Goal: Use online tool/utility: Utilize a website feature to perform a specific function

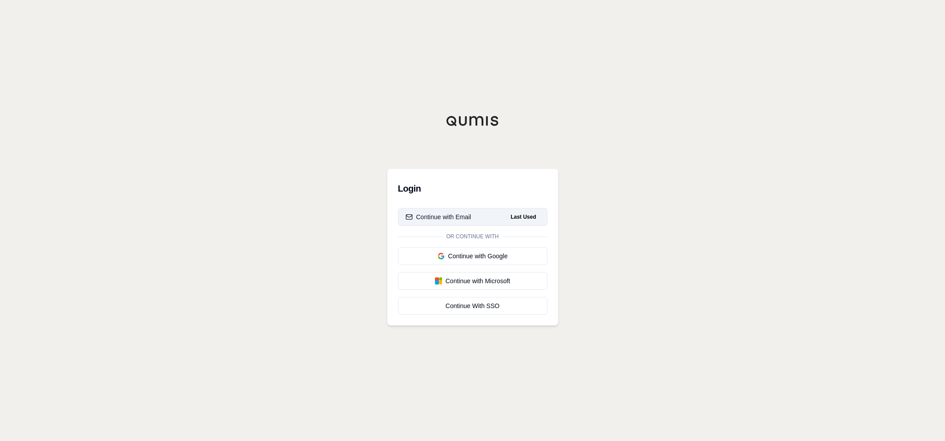
click at [439, 214] on div "Continue with Email" at bounding box center [439, 217] width 66 height 9
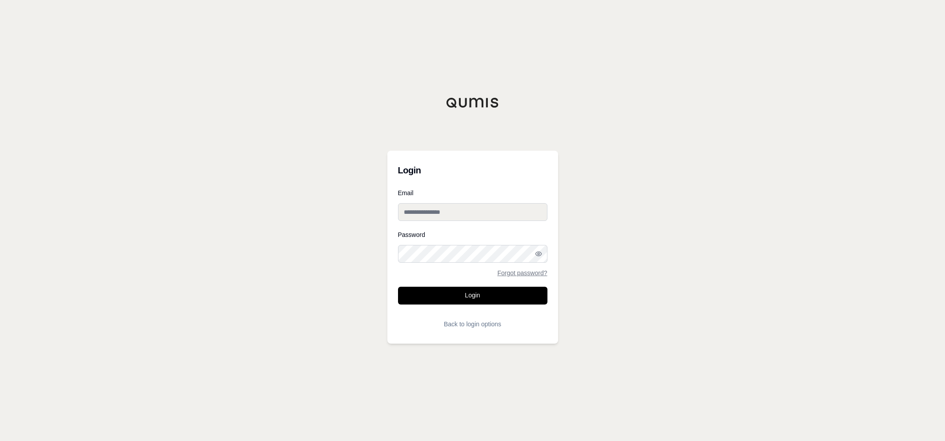
click at [440, 212] on input "Email" at bounding box center [472, 212] width 149 height 18
type input "**********"
click at [398, 287] on button "Login" at bounding box center [472, 296] width 149 height 18
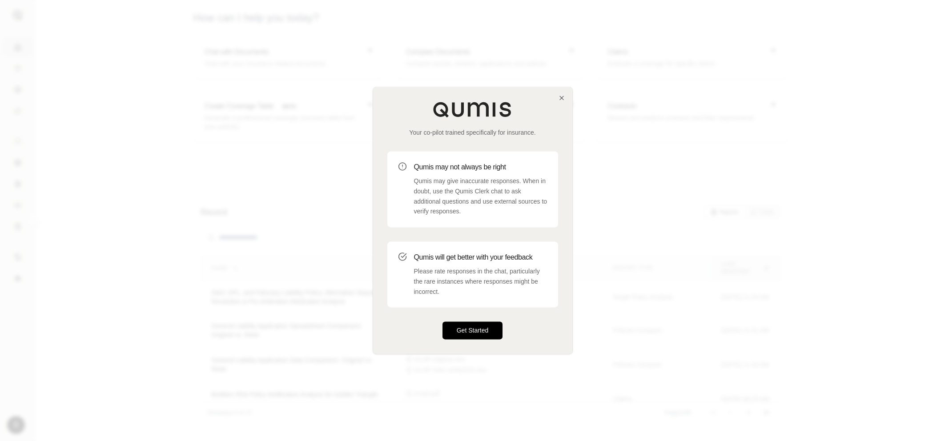
click at [474, 328] on button "Get Started" at bounding box center [473, 331] width 61 height 18
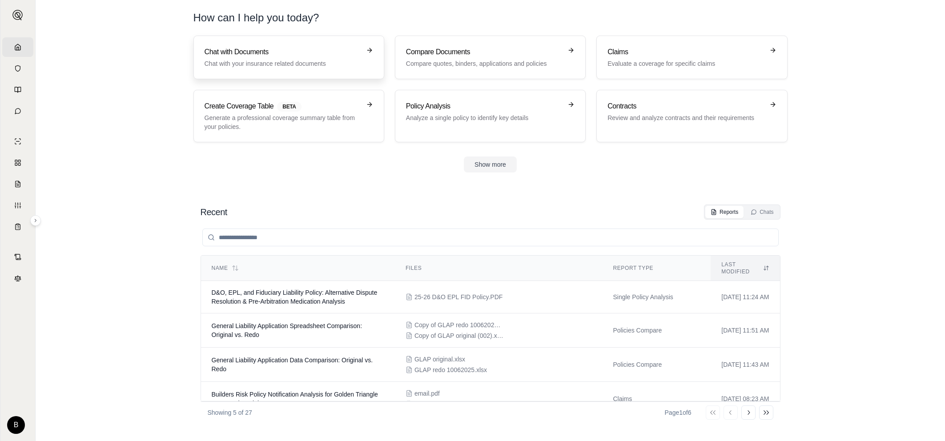
click at [238, 55] on h3 "Chat with Documents" at bounding box center [283, 52] width 156 height 11
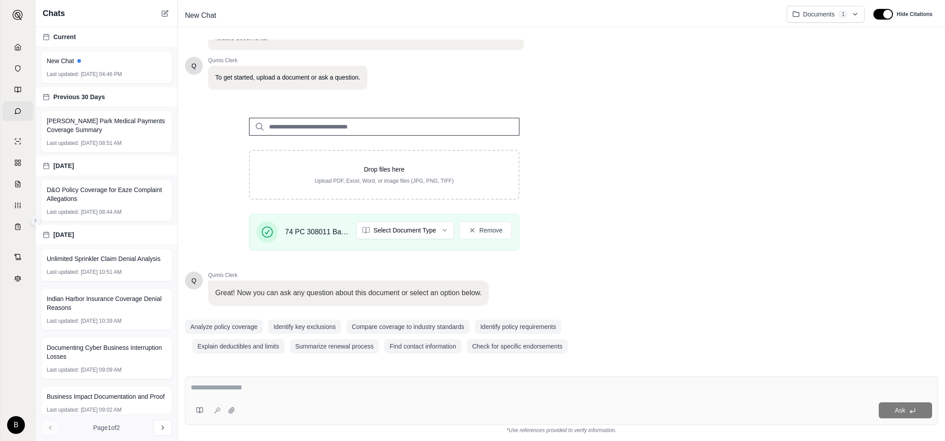
scroll to position [40, 0]
click at [225, 388] on textarea at bounding box center [562, 388] width 742 height 11
type textarea "**********"
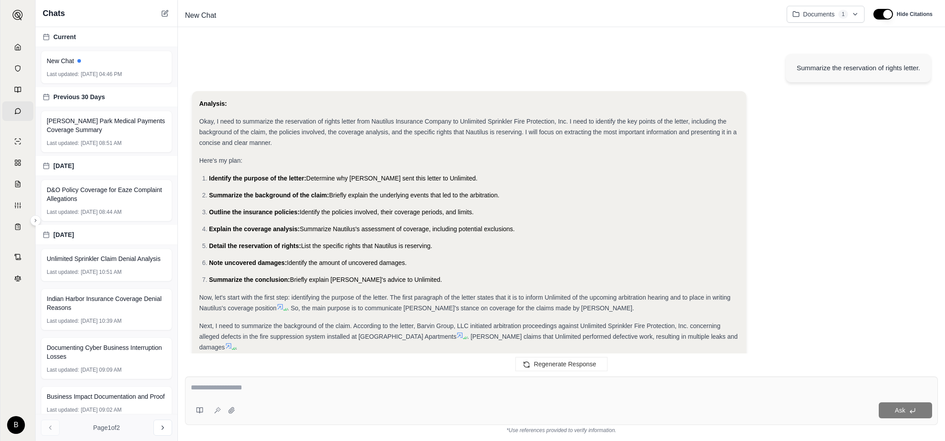
scroll to position [296, 0]
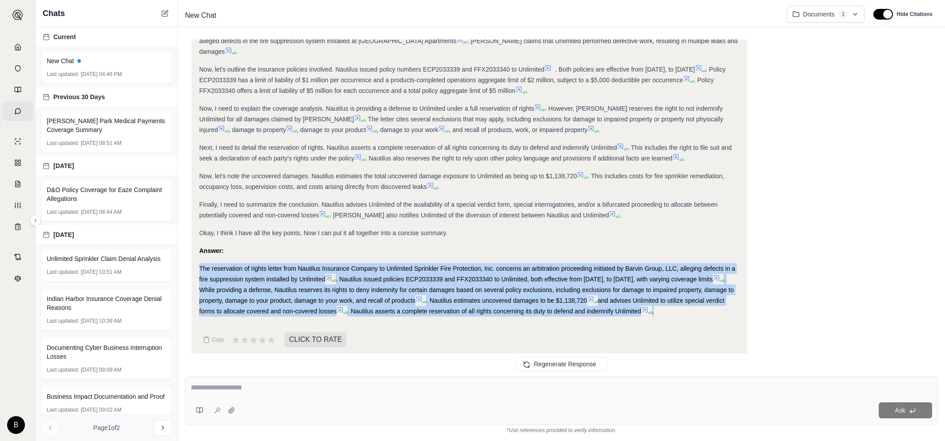
drag, startPoint x: 199, startPoint y: 260, endPoint x: 717, endPoint y: 302, distance: 519.6
click at [717, 302] on div "The reservation of rights letter from Nautilus Insurance Company to Unlimited S…" at bounding box center [469, 289] width 540 height 53
copy div "The reservation of rights letter from Nautilus Insurance Company to Unlimited S…"
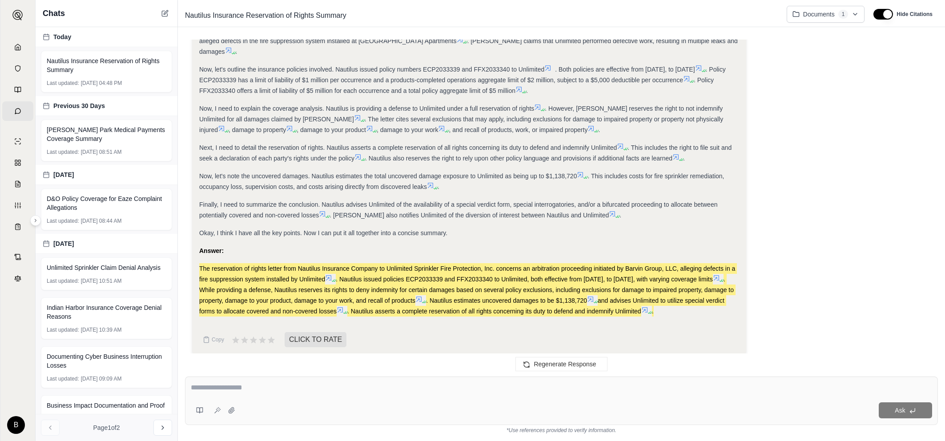
scroll to position [0, 0]
